Goal: Check status: Check status

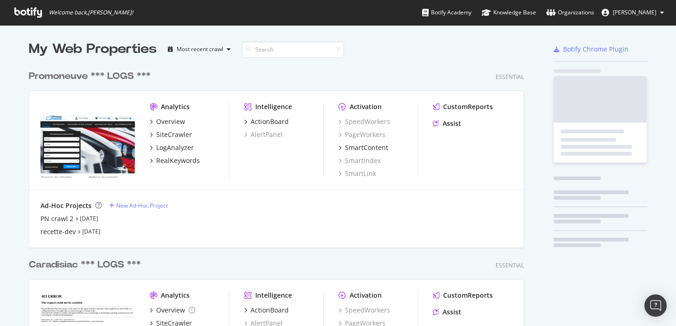
scroll to position [788, 502]
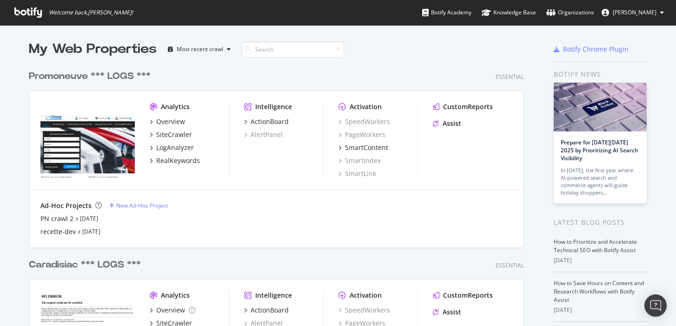
click at [71, 75] on div "Promoneuve *** LOGS ***" at bounding box center [90, 76] width 122 height 13
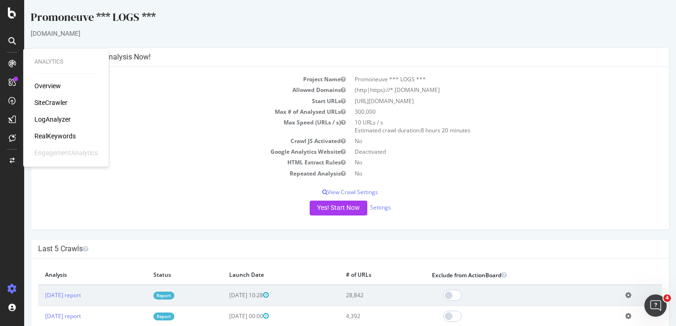
click at [55, 116] on div "LogAnalyzer" at bounding box center [52, 119] width 36 height 9
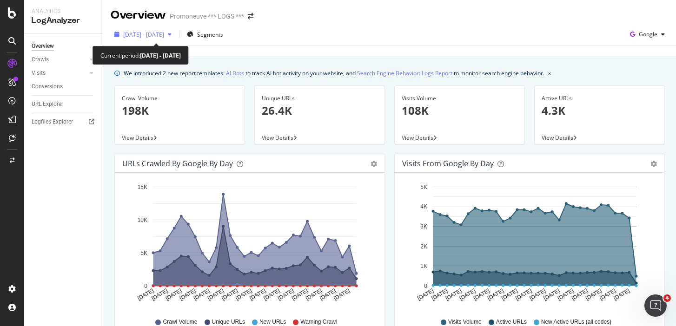
click at [158, 38] on span "[DATE] - [DATE]" at bounding box center [143, 35] width 41 height 8
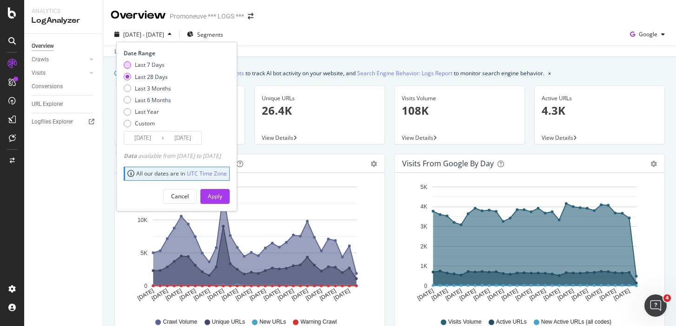
click at [141, 66] on div "Last 7 Days" at bounding box center [150, 65] width 30 height 8
type input "[DATE]"
click at [224, 189] on div "Cancel Apply" at bounding box center [177, 193] width 106 height 22
click at [222, 199] on div "Apply" at bounding box center [215, 196] width 14 height 8
